Goal: Task Accomplishment & Management: Use online tool/utility

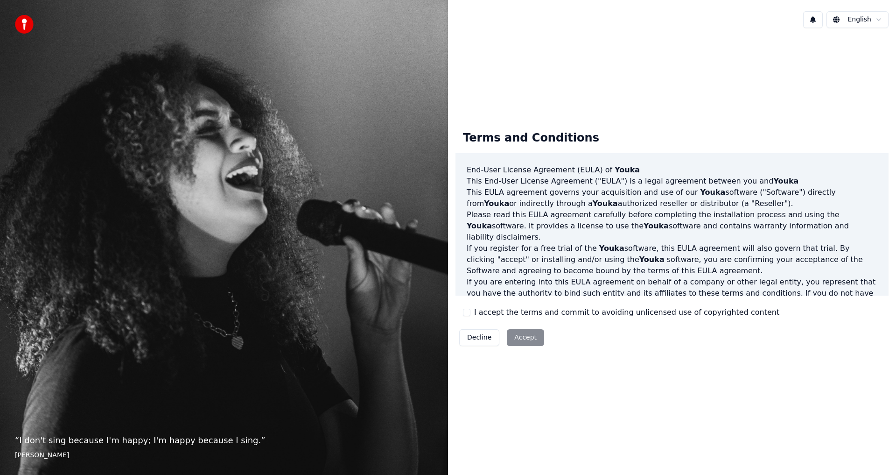
click at [515, 336] on div "Decline Accept" at bounding box center [502, 337] width 92 height 24
click at [467, 313] on button "I accept the terms and commit to avoiding unlicensed use of copyrighted content" at bounding box center [466, 312] width 7 height 7
click at [515, 340] on button "Accept" at bounding box center [525, 337] width 37 height 17
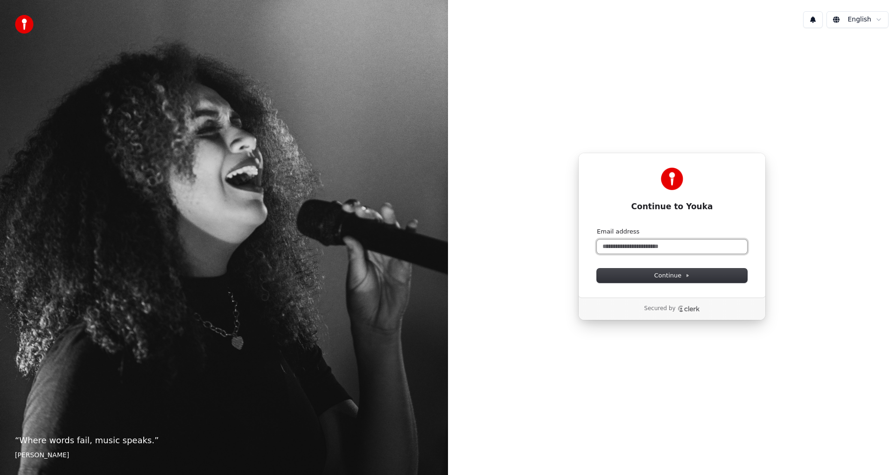
click at [651, 252] on input "Email address" at bounding box center [672, 247] width 150 height 14
click at [655, 243] on input "Email address" at bounding box center [672, 247] width 150 height 14
click at [654, 248] on input "Email address" at bounding box center [672, 247] width 150 height 14
click at [655, 248] on input "Email address" at bounding box center [672, 247] width 150 height 14
type input "**********"
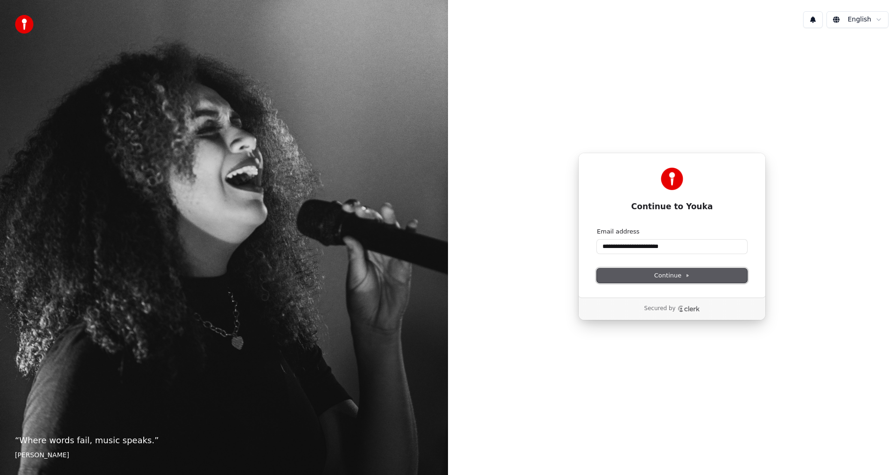
click at [680, 273] on span "Continue" at bounding box center [672, 275] width 35 height 8
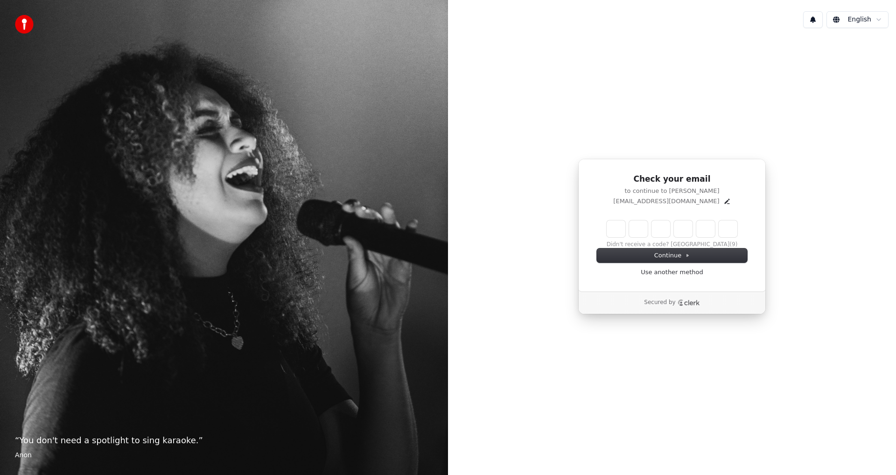
click at [614, 230] on input "Enter verification code" at bounding box center [672, 228] width 131 height 17
type input "******"
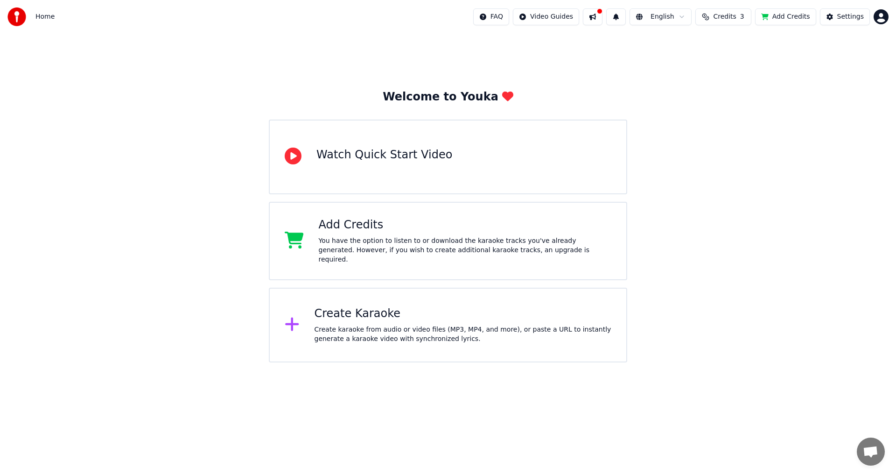
click at [412, 325] on div "Create karaoke from audio or video files (MP3, MP4, and more), or paste a URL t…" at bounding box center [463, 334] width 297 height 19
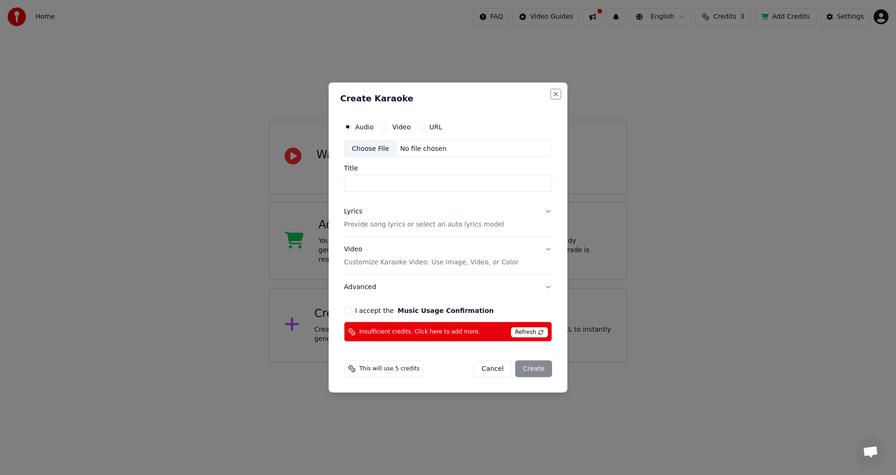
click at [555, 98] on button "Close" at bounding box center [555, 93] width 7 height 7
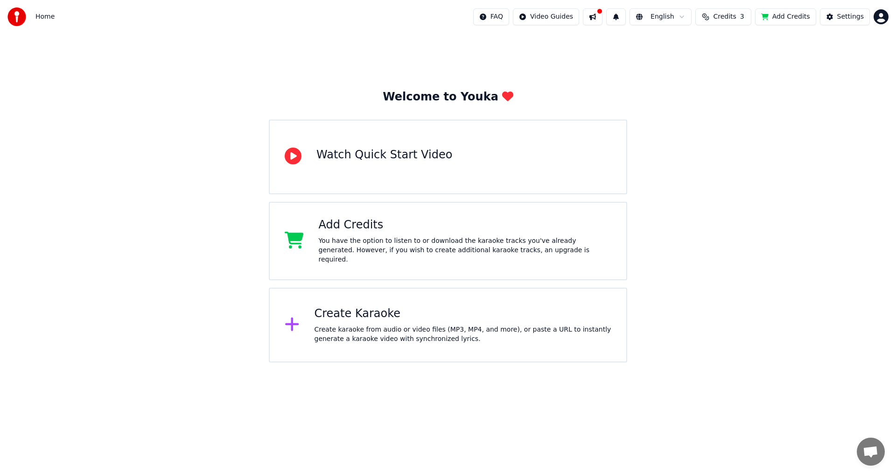
click at [449, 242] on div "You have the option to listen to or download the karaoke tracks you've already …" at bounding box center [465, 250] width 293 height 28
